Goal: Ask a question: Seek information or help from site administrators or community

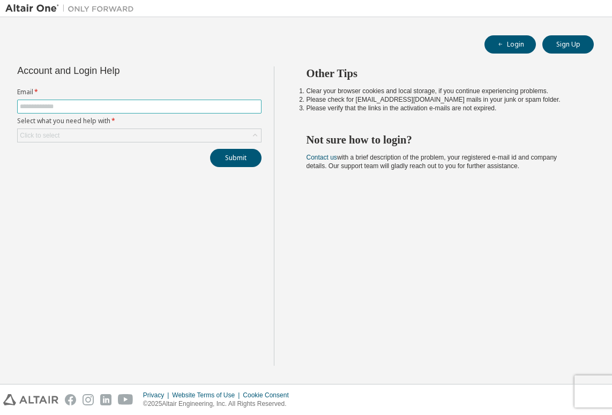
click at [117, 104] on input "text" at bounding box center [139, 106] width 239 height 9
type input "**********"
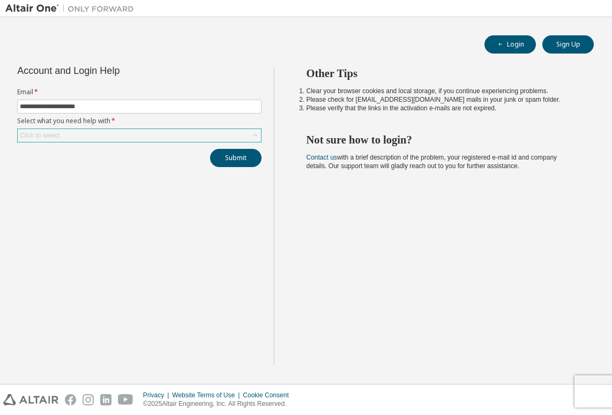
click at [123, 137] on div "Click to select" at bounding box center [139, 135] width 243 height 13
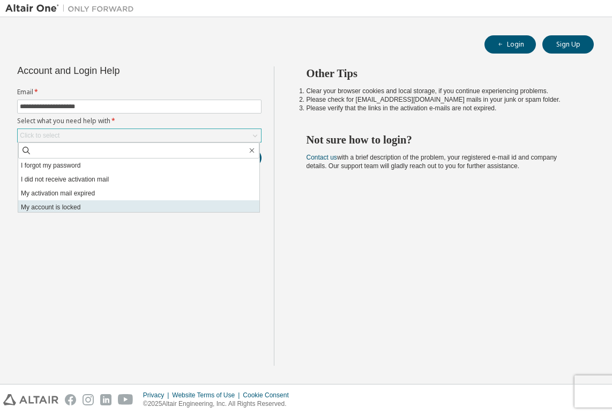
click at [88, 207] on li "My account is locked" at bounding box center [138, 207] width 241 height 14
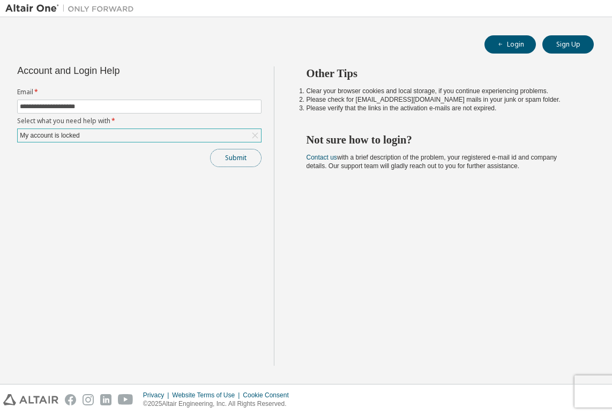
click at [237, 163] on button "Submit" at bounding box center [235, 158] width 51 height 18
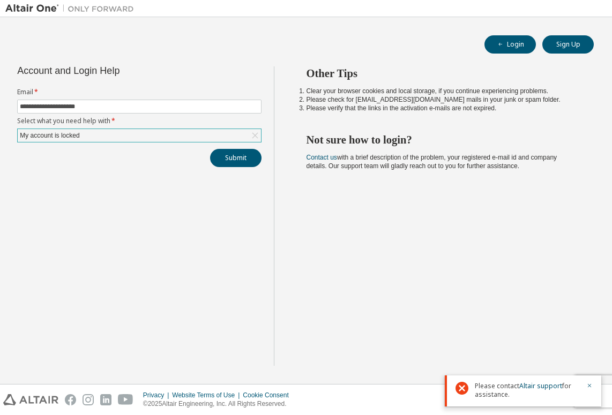
drag, startPoint x: 568, startPoint y: 336, endPoint x: 600, endPoint y: 366, distance: 44.4
drag, startPoint x: 600, startPoint y: 366, endPoint x: 534, endPoint y: 368, distance: 65.4
click at [537, 384] on link "Altair support" at bounding box center [540, 386] width 43 height 9
click at [543, 389] on link "Altair support" at bounding box center [540, 386] width 43 height 9
click at [411, 317] on div "Other Tips Clear your browser cookies and local storage, if you continue experi…" at bounding box center [440, 216] width 333 height 300
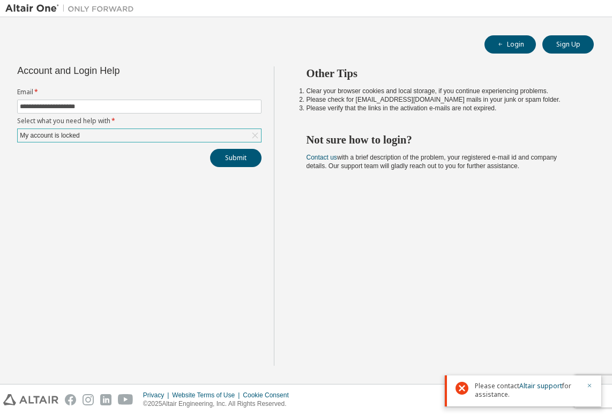
click at [589, 384] on icon "button" at bounding box center [589, 386] width 6 height 6
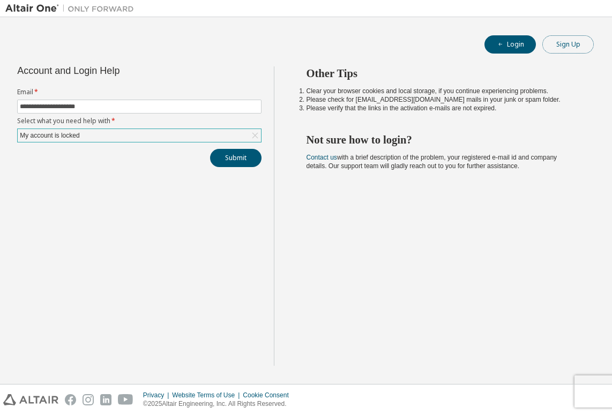
click at [573, 48] on button "Sign Up" at bounding box center [567, 44] width 51 height 18
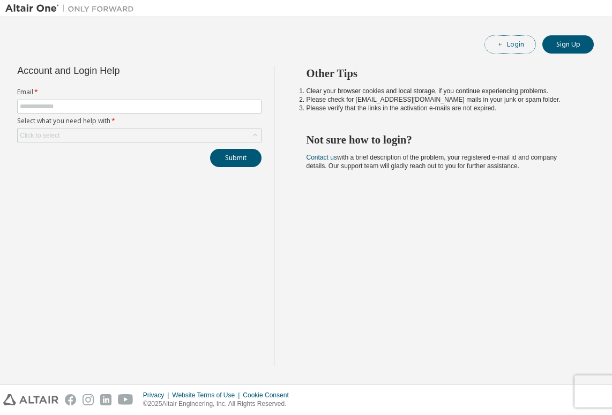
click at [509, 50] on button "Login" at bounding box center [510, 44] width 51 height 18
